Goal: Navigation & Orientation: Find specific page/section

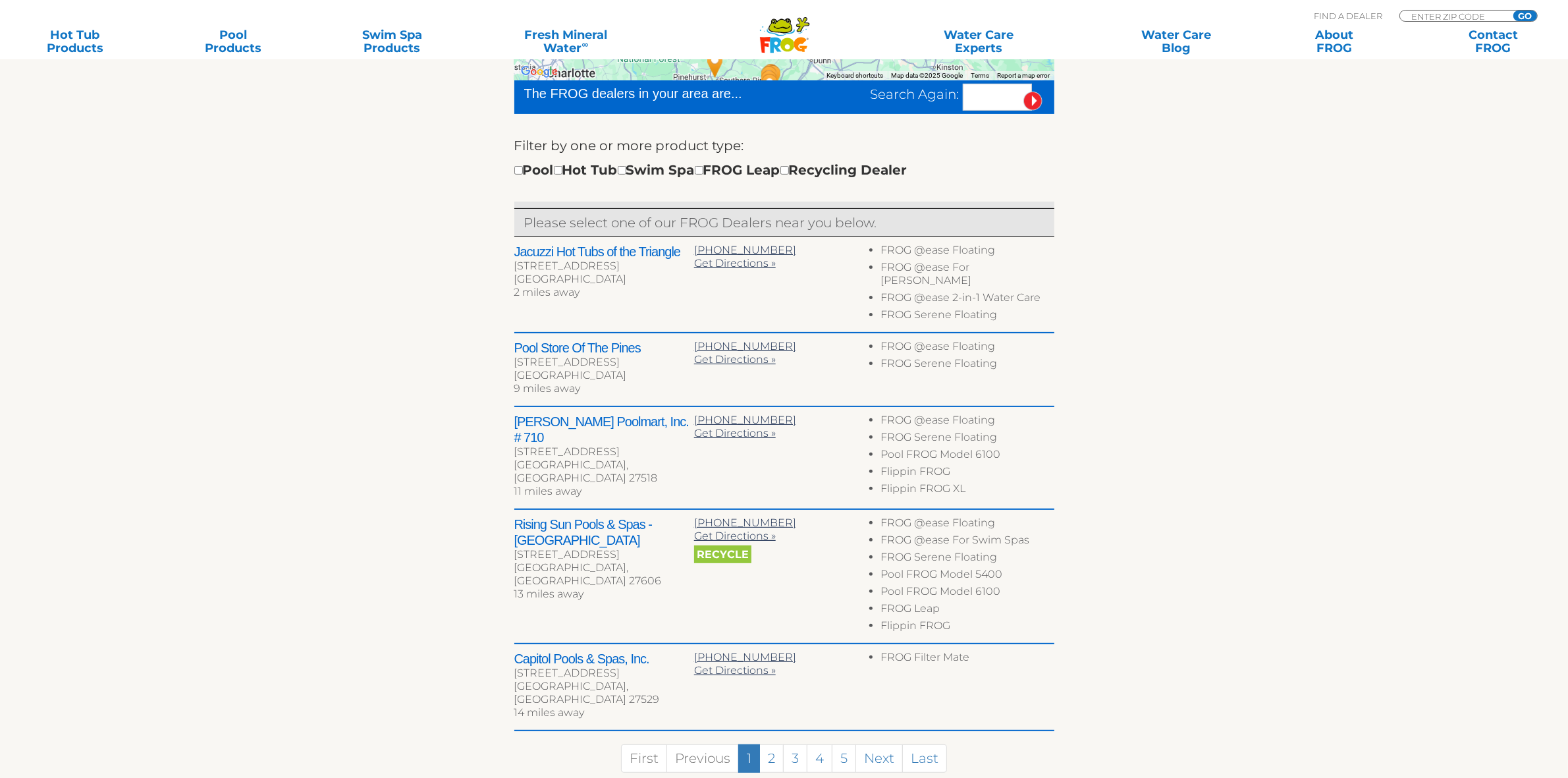
click at [985, 99] on input "text" at bounding box center [997, 97] width 69 height 27
click at [985, 97] on input "text" at bounding box center [997, 97] width 69 height 27
paste input "37135"
type input "37135"
click at [1035, 97] on input "image" at bounding box center [1032, 101] width 19 height 19
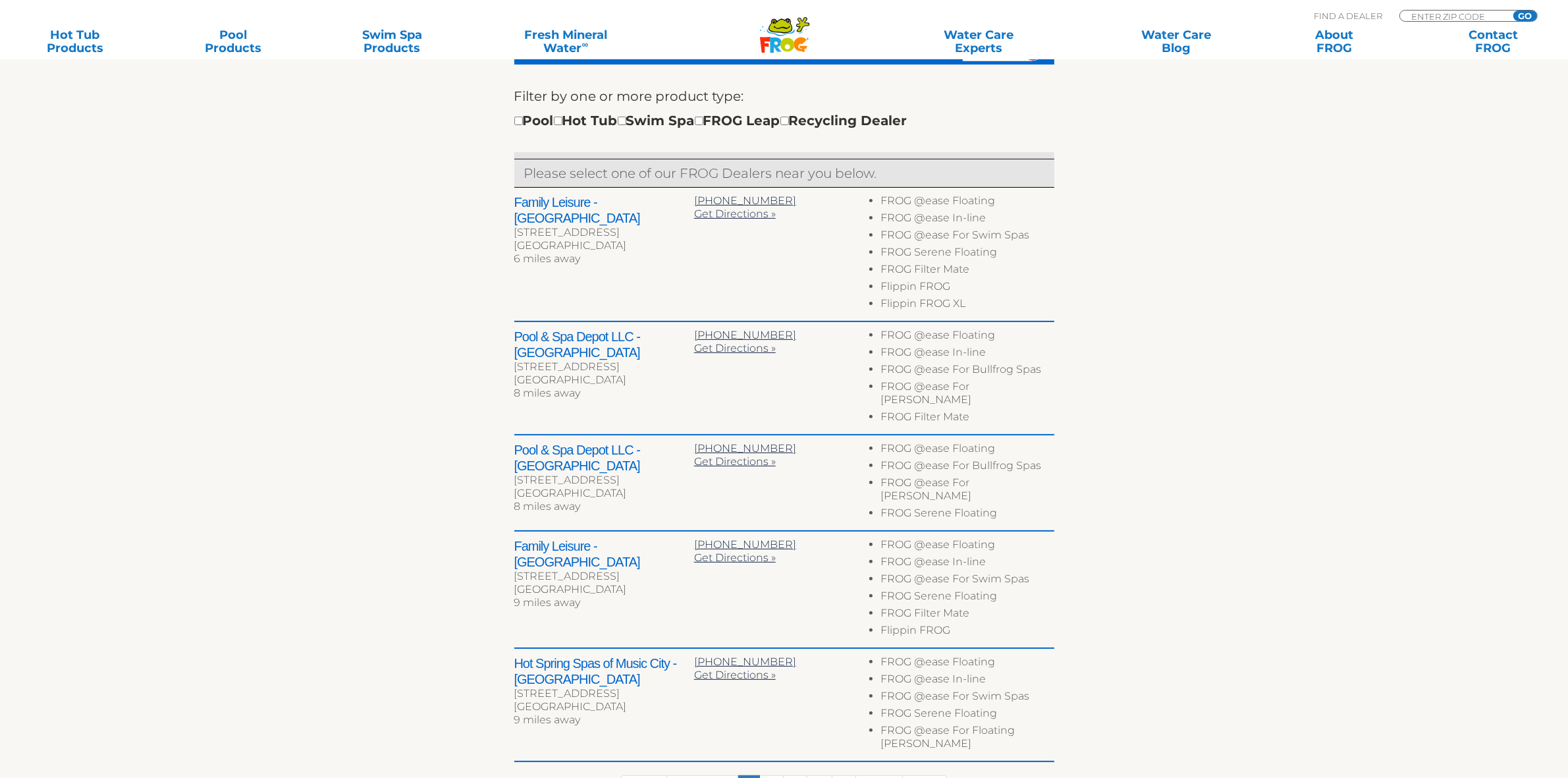
scroll to position [525, 0]
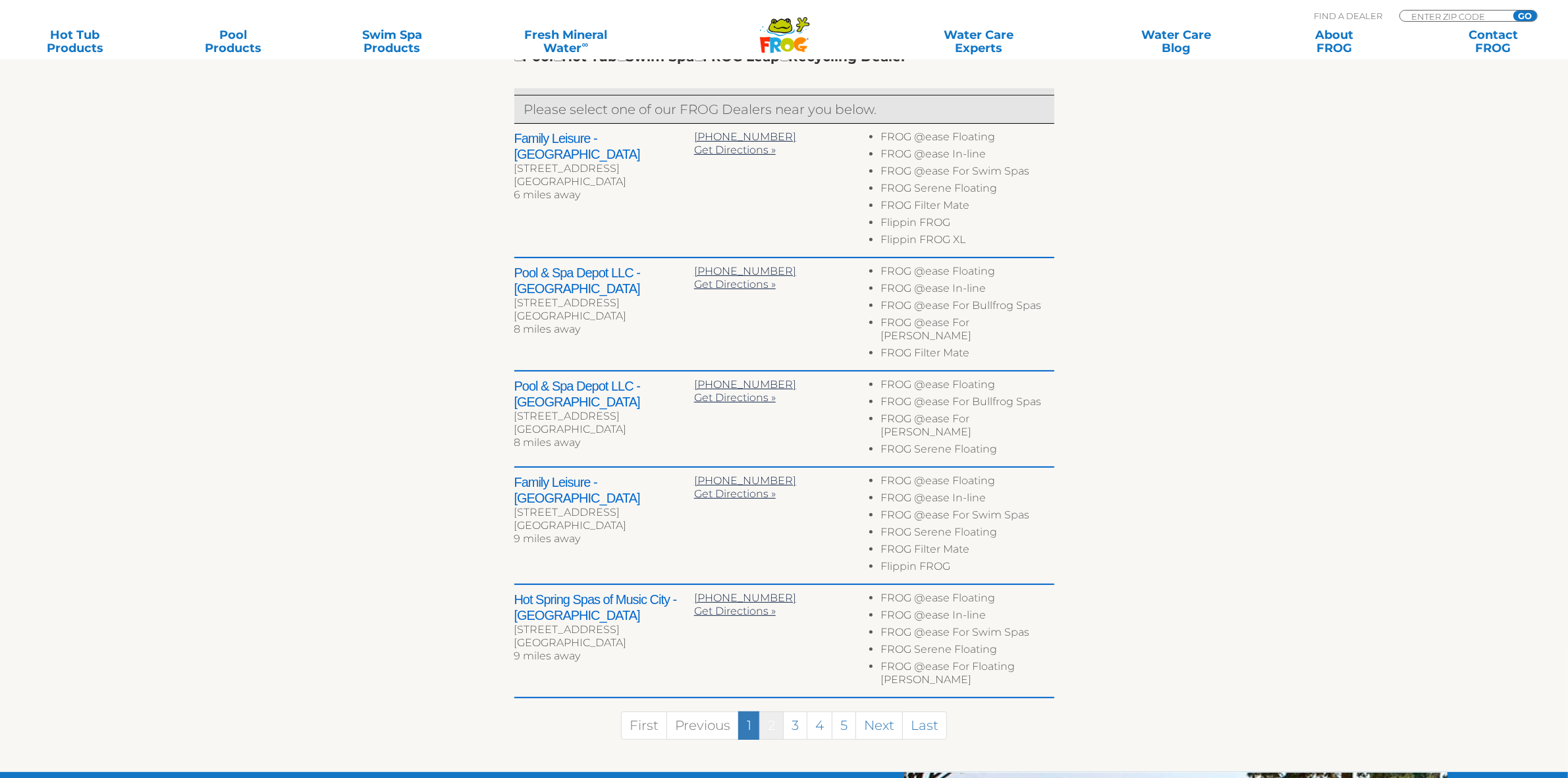
click at [767, 712] on link "2" at bounding box center [771, 725] width 25 height 28
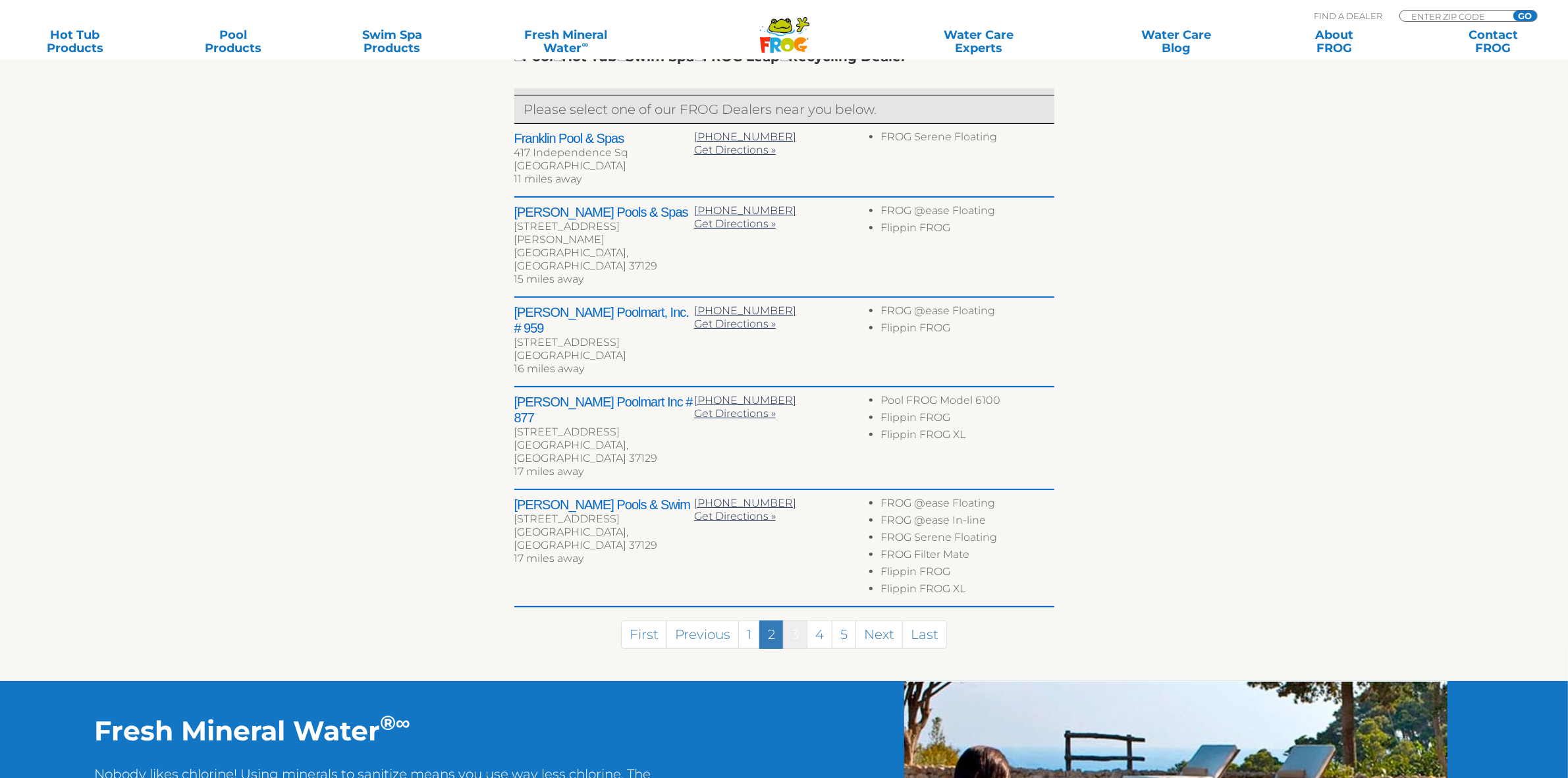
click at [793, 621] on link "3" at bounding box center [795, 634] width 25 height 28
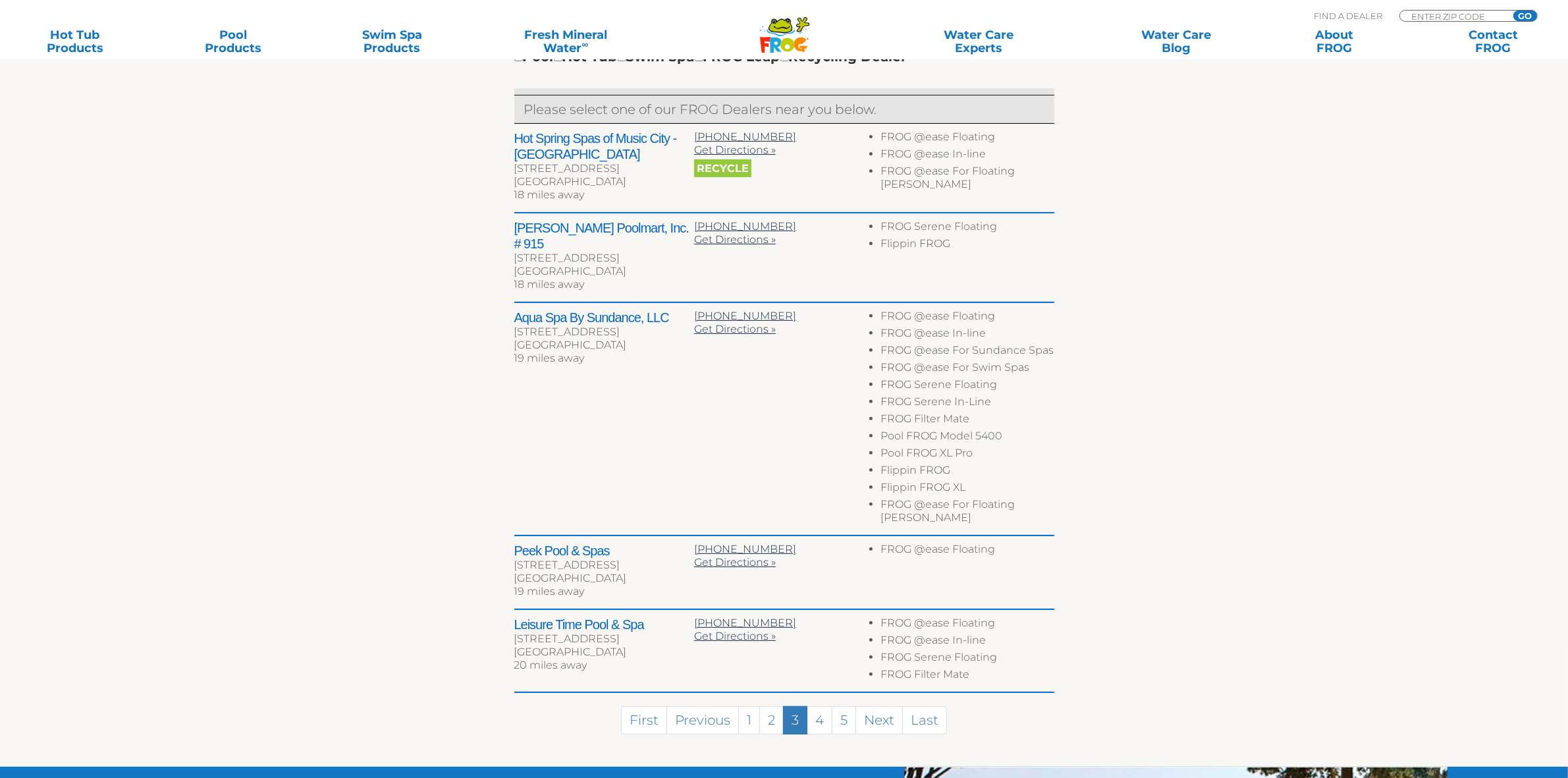
click at [1348, 454] on section "Find your local FROG ® dealer ← Move left → Move right ↑ Move up ↓ Move down + …" at bounding box center [784, 264] width 1568 height 1004
click at [1324, 482] on section "Find your local FROG ® dealer ← Move left → Move right ↑ Move up ↓ Move down + …" at bounding box center [784, 264] width 1568 height 1004
click at [1216, 503] on section "Find your local FROG ® dealer ← Move left → Move right ↑ Move up ↓ Move down + …" at bounding box center [784, 264] width 1568 height 1004
click at [1241, 502] on section "Find your local FROG ® dealer ← Move left → Move right ↑ Move up ↓ Move down + …" at bounding box center [784, 264] width 1568 height 1004
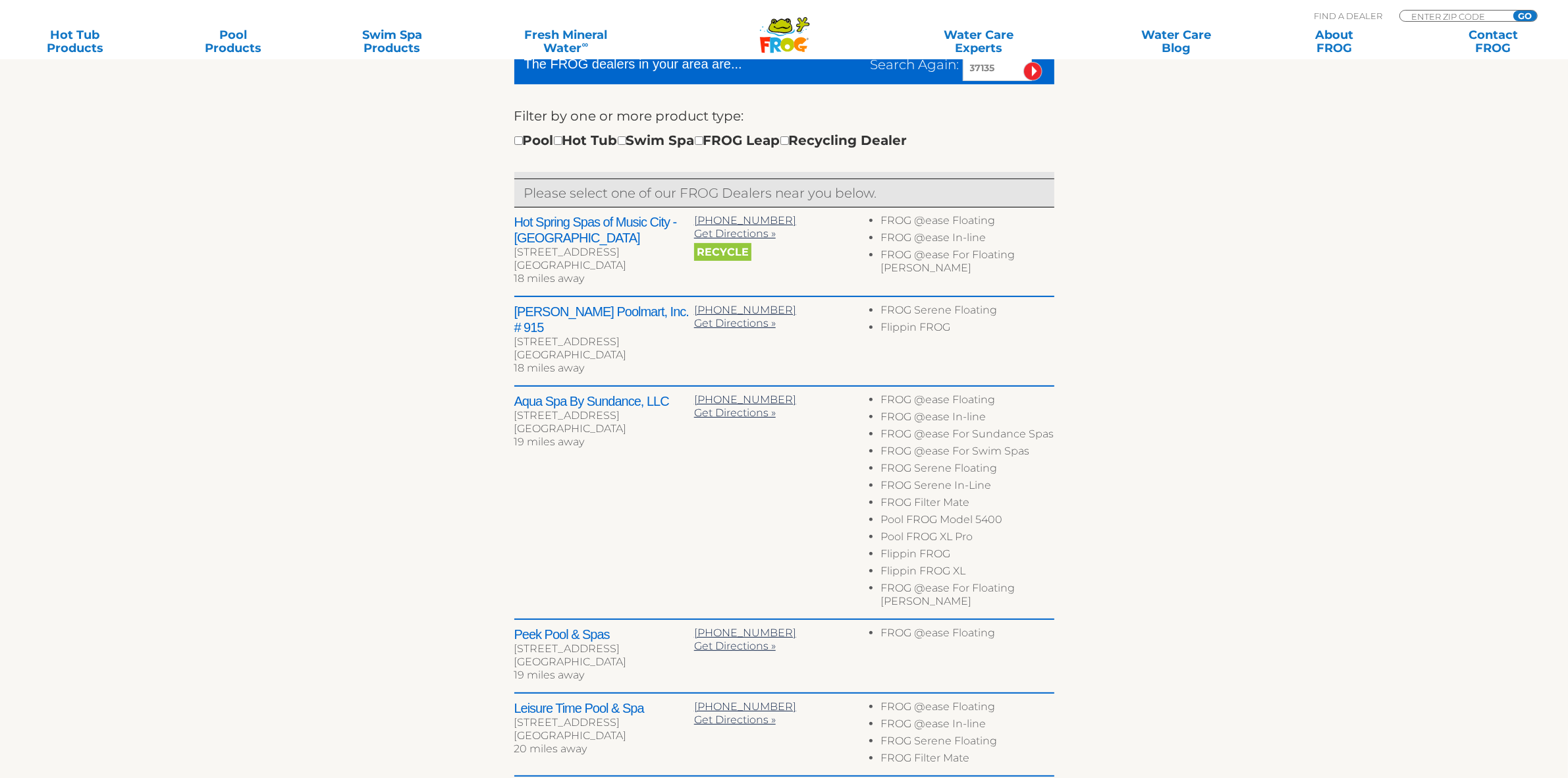
scroll to position [443, 0]
